Goal: Find specific page/section: Find specific page/section

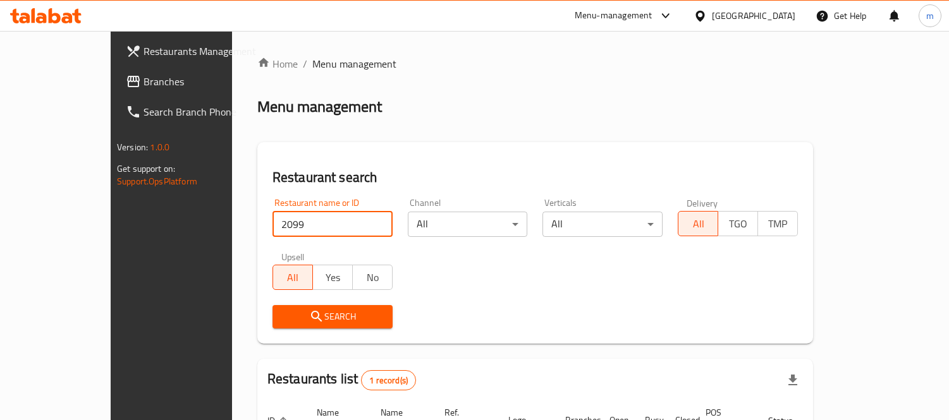
scroll to position [118, 0]
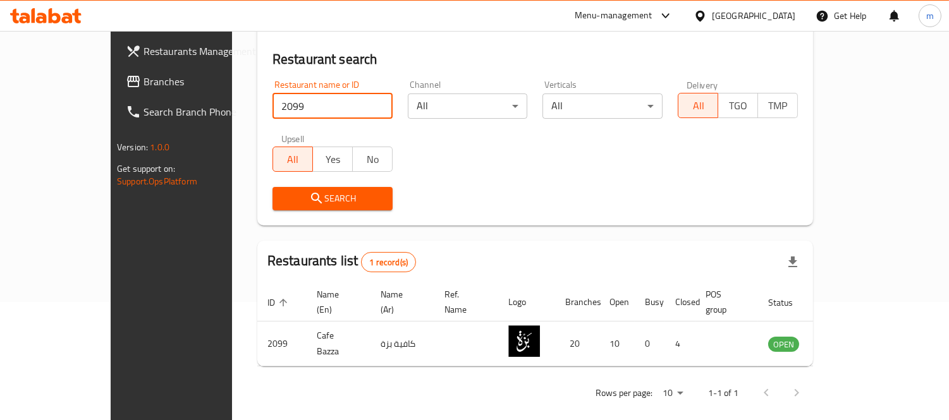
click at [767, 6] on div "Kuwait" at bounding box center [744, 16] width 122 height 30
click at [767, 23] on div "Kuwait" at bounding box center [744, 16] width 122 height 30
click at [781, 21] on div "Kuwait" at bounding box center [753, 16] width 83 height 14
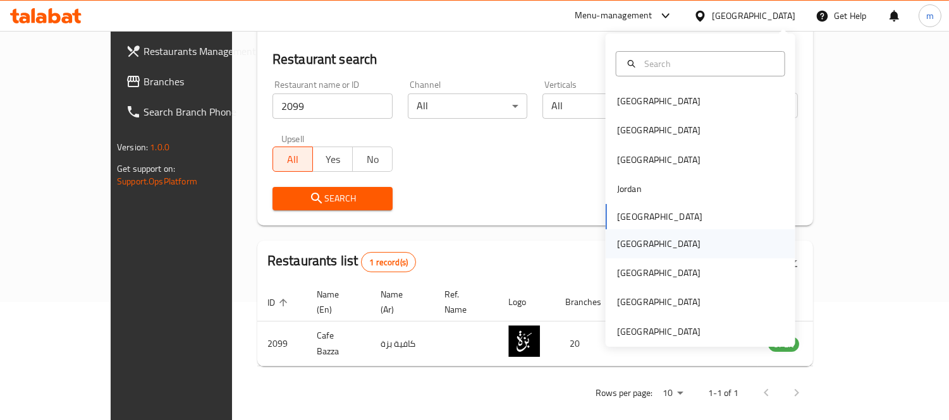
click at [628, 248] on div "[GEOGRAPHIC_DATA]" at bounding box center [658, 244] width 83 height 14
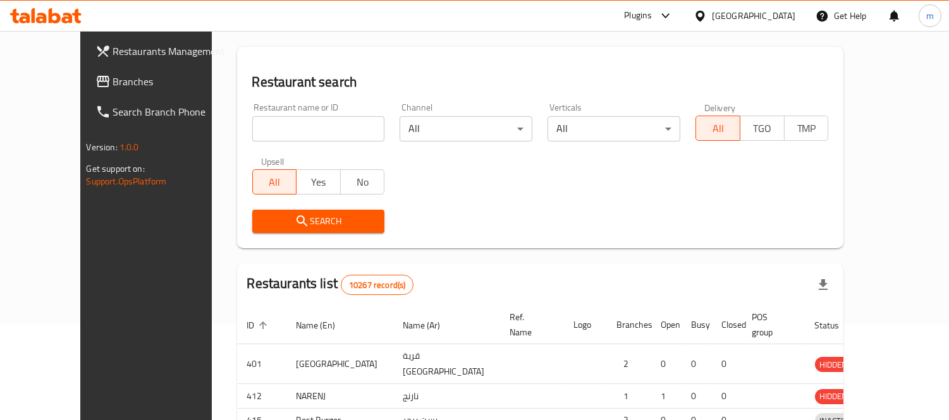
scroll to position [118, 0]
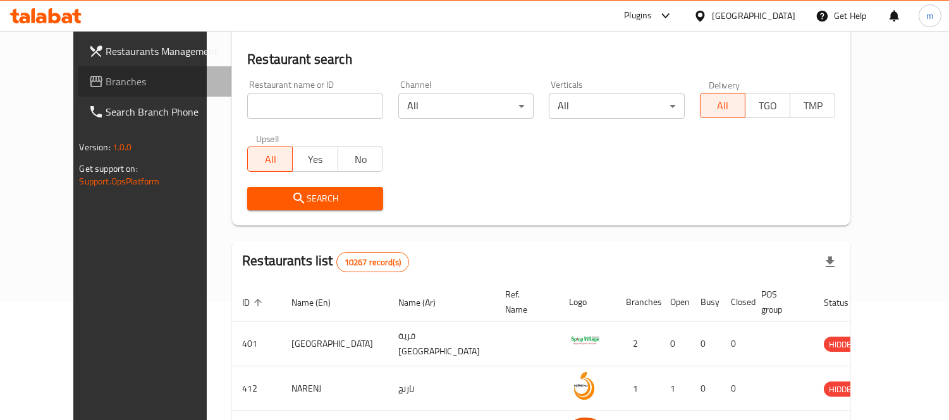
click at [106, 83] on span "Branches" at bounding box center [164, 81] width 116 height 15
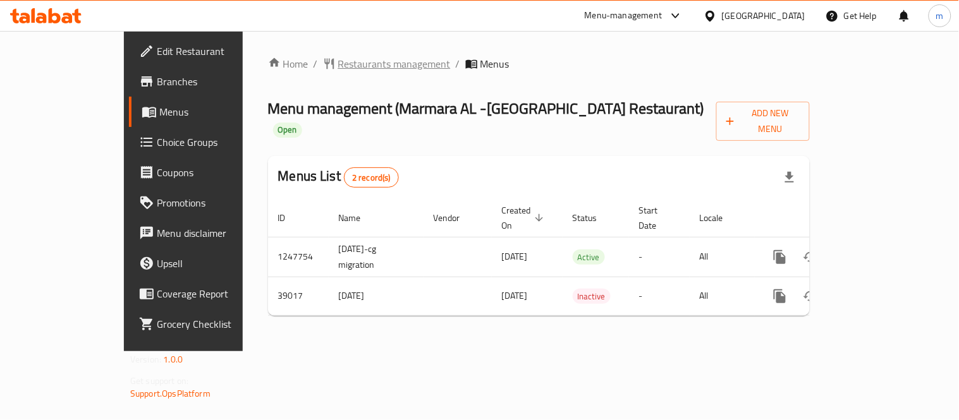
click at [338, 61] on span "Restaurants management" at bounding box center [394, 63] width 113 height 15
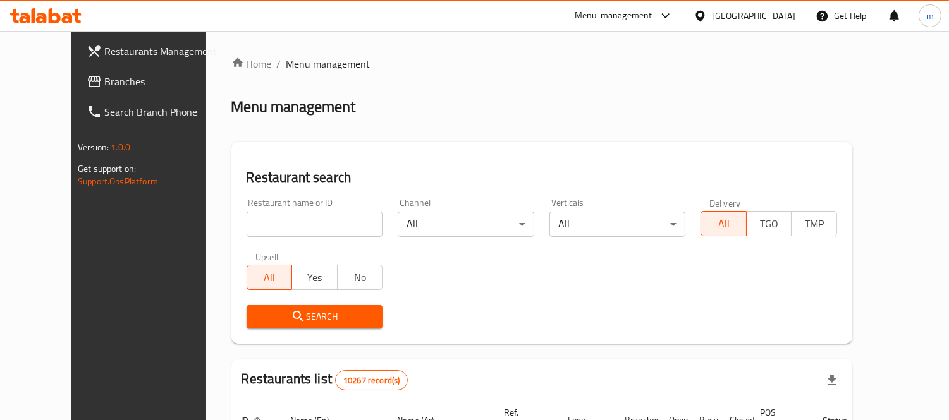
click at [286, 224] on input "search" at bounding box center [314, 224] width 137 height 25
paste input "20285"
type input "20285"
click button "Search" at bounding box center [314, 316] width 137 height 23
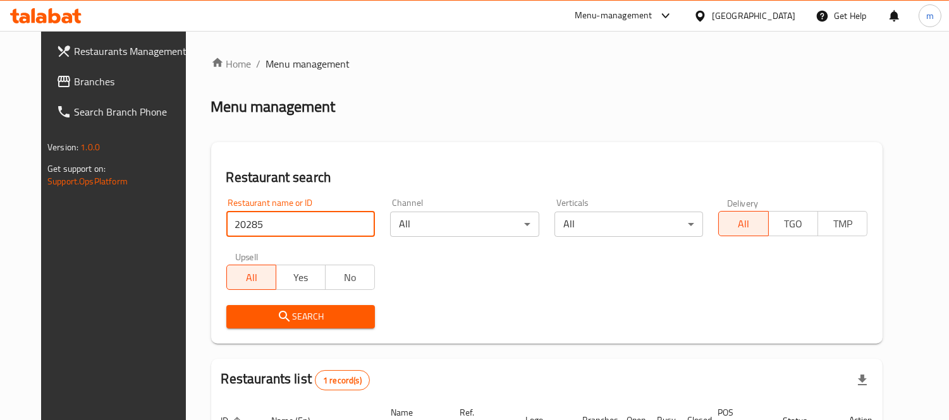
scroll to position [133, 0]
